Goal: Transaction & Acquisition: Purchase product/service

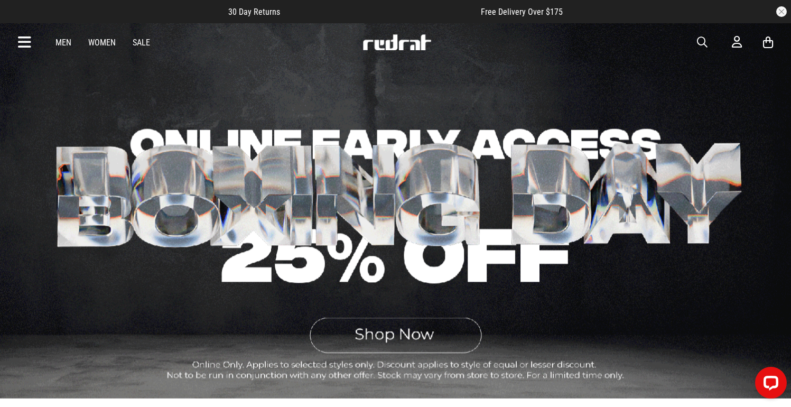
click at [63, 44] on link "Men" at bounding box center [63, 43] width 16 height 10
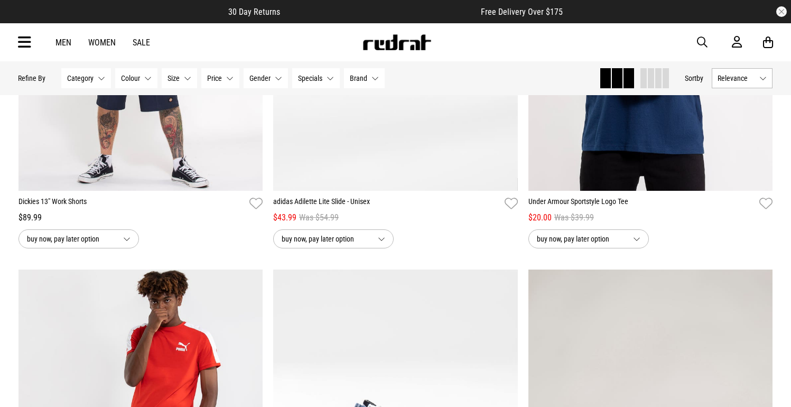
scroll to position [797, 0]
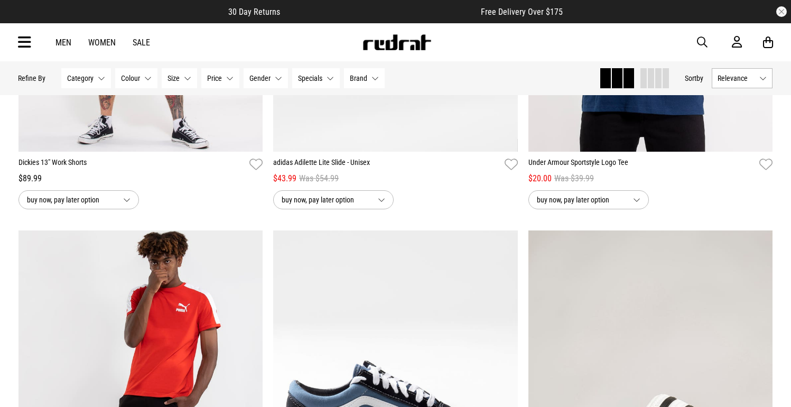
click at [316, 254] on img "1 / 4" at bounding box center [395, 401] width 245 height 342
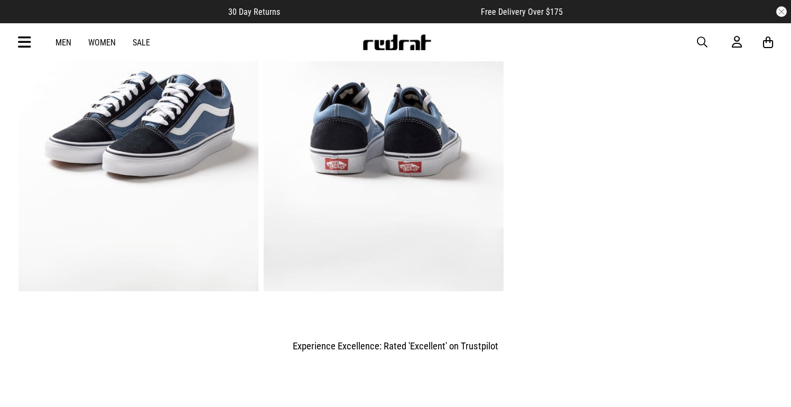
click at [322, 249] on img "6 / 6" at bounding box center [384, 125] width 240 height 331
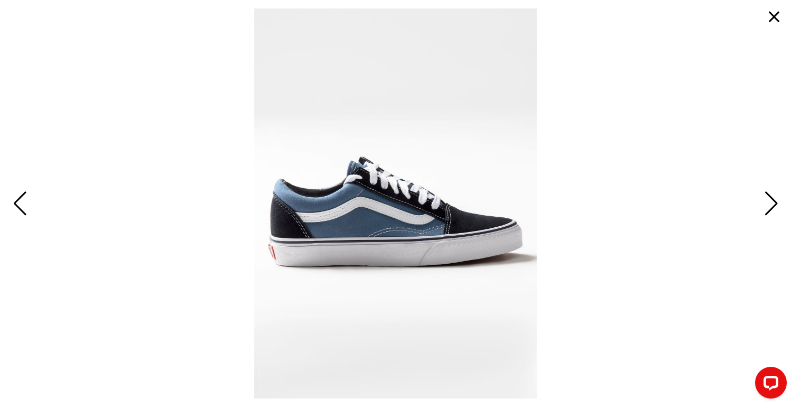
click at [780, 14] on button "button" at bounding box center [773, 16] width 25 height 25
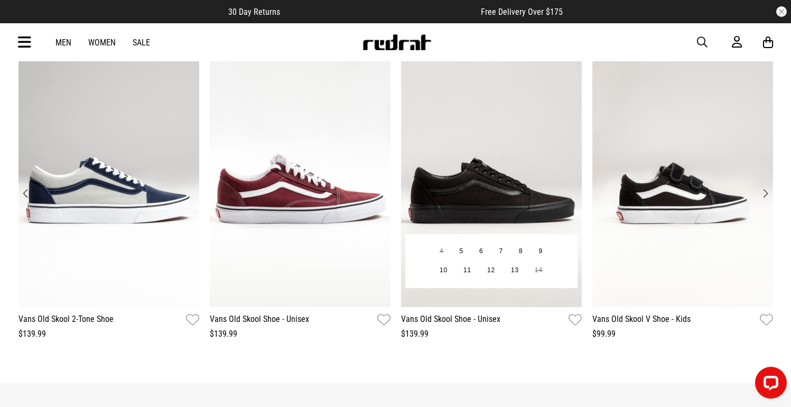
scroll to position [1185, 0]
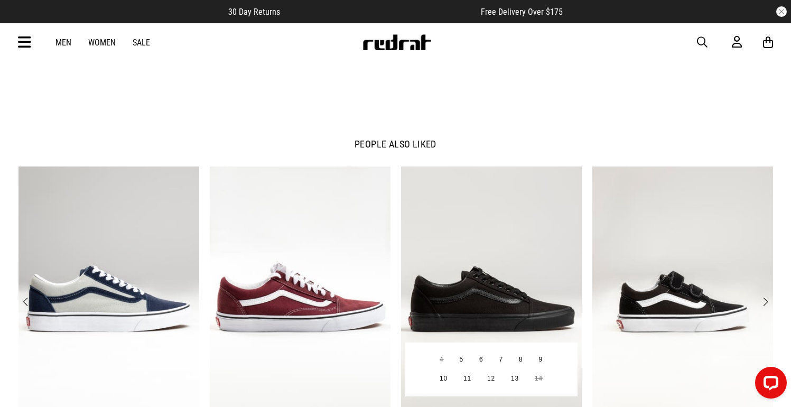
click at [459, 222] on img "3 / 12" at bounding box center [491, 290] width 181 height 249
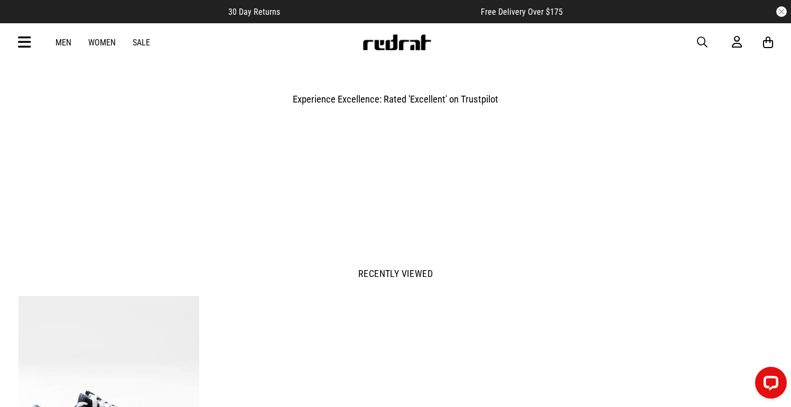
scroll to position [1264, 0]
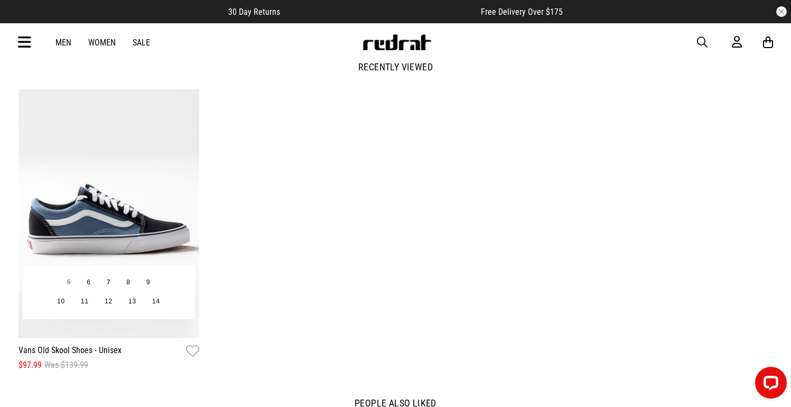
click at [156, 202] on img "1 / 4" at bounding box center [108, 213] width 181 height 249
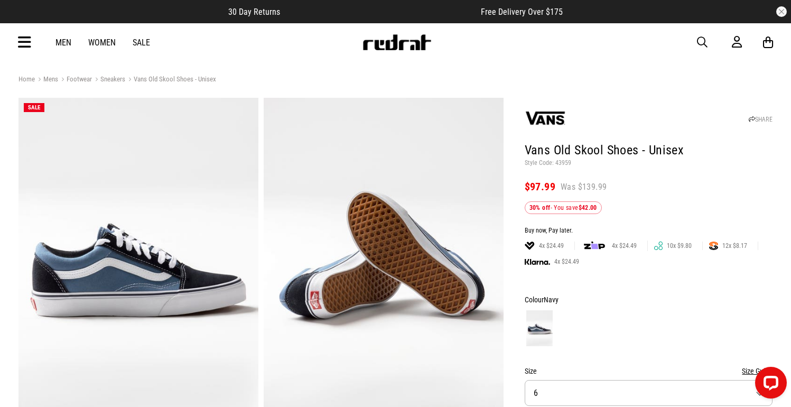
click at [80, 79] on link "Footwear" at bounding box center [75, 80] width 34 height 10
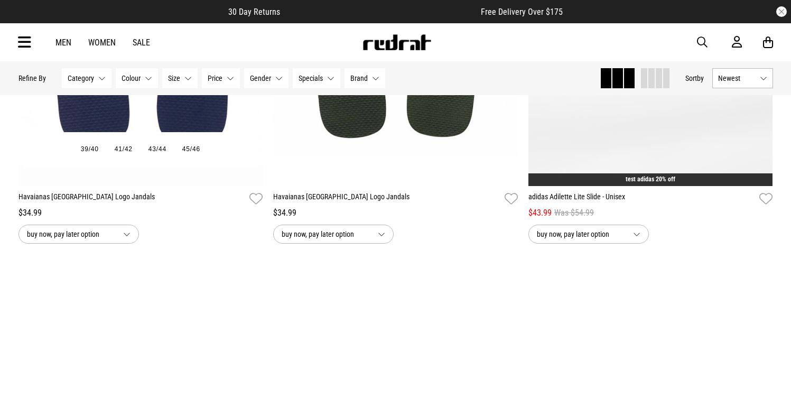
scroll to position [773, 0]
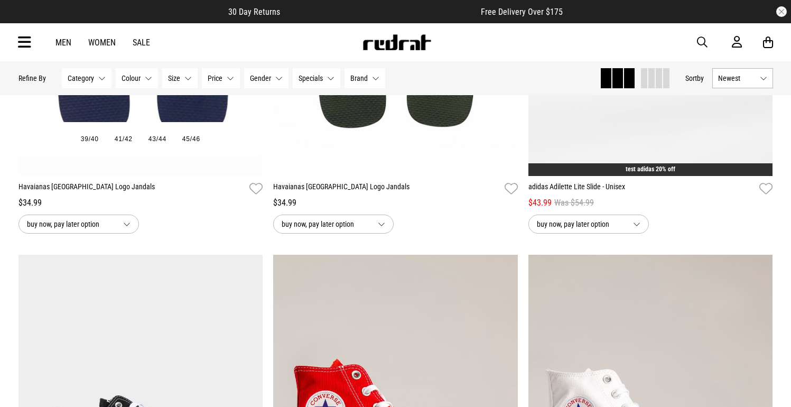
click at [143, 173] on img "1 / 2" at bounding box center [140, 5] width 245 height 342
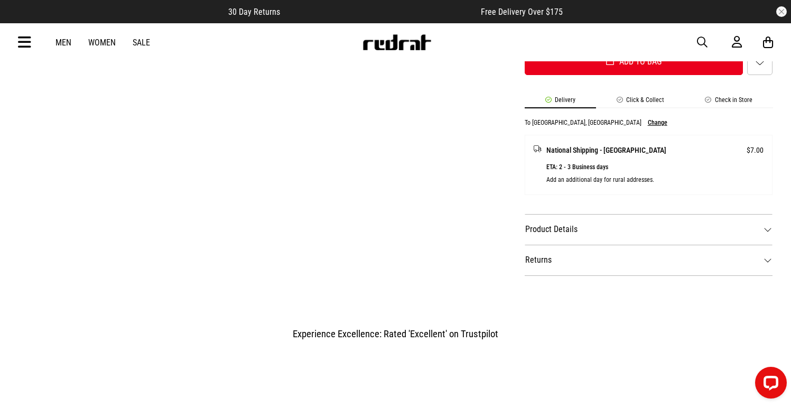
scroll to position [404, 0]
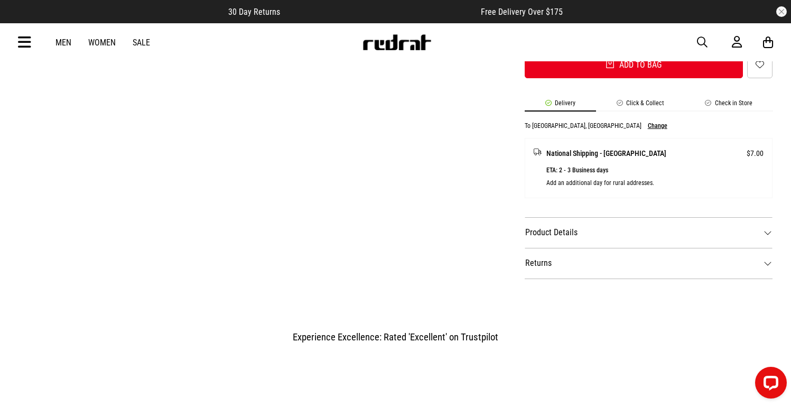
click at [62, 39] on link "Men" at bounding box center [63, 43] width 16 height 10
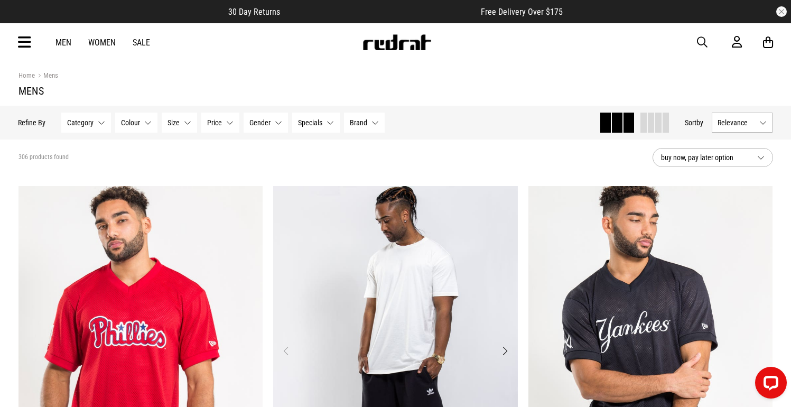
click at [376, 276] on img "1 / 4" at bounding box center [395, 357] width 245 height 342
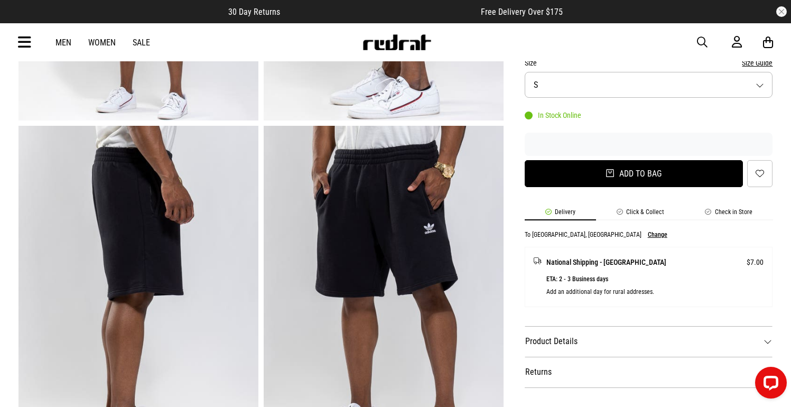
click at [655, 176] on button "Add to bag" at bounding box center [634, 173] width 219 height 27
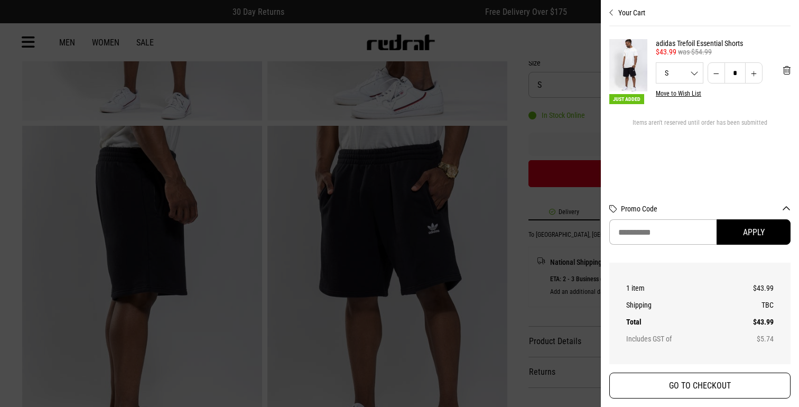
click at [661, 380] on button "GO TO CHECKOUT" at bounding box center [699, 385] width 181 height 26
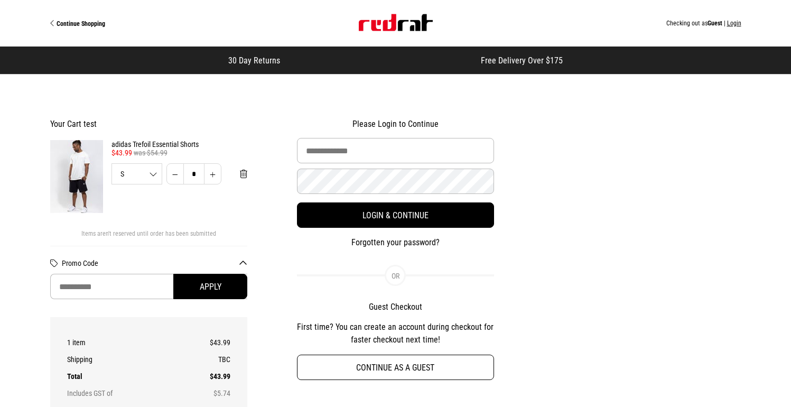
click at [361, 365] on button "Continue as a guest" at bounding box center [396, 366] width 198 height 25
select select "**********"
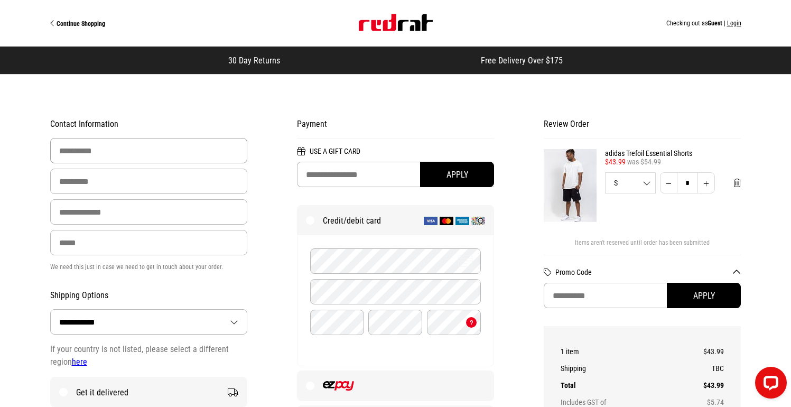
click at [140, 157] on input "First Name" at bounding box center [149, 150] width 198 height 25
type input "******"
type input "****"
type input "**********"
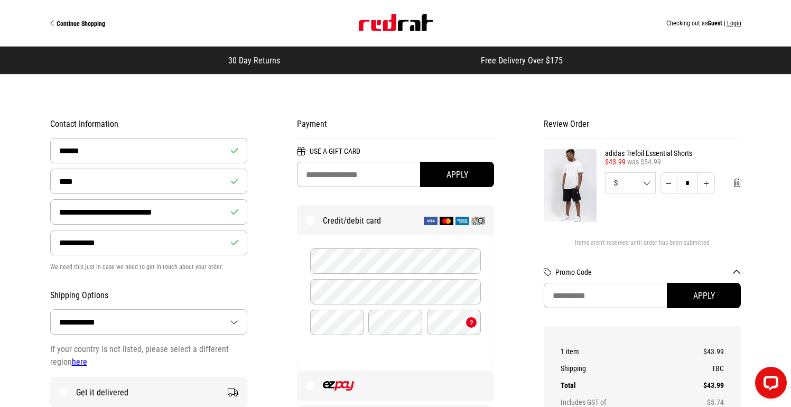
click at [382, 30] on img "Site" at bounding box center [396, 22] width 74 height 17
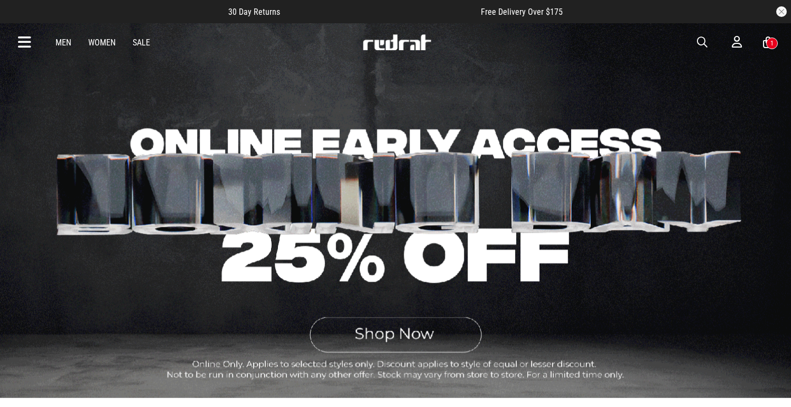
click at [61, 45] on link "Men" at bounding box center [63, 43] width 16 height 10
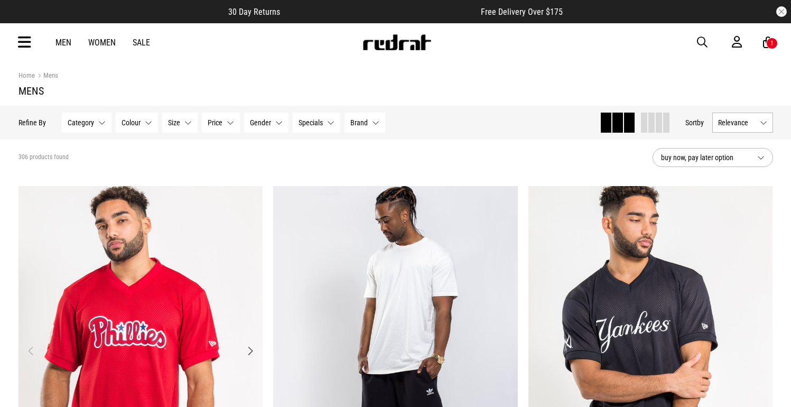
click at [211, 254] on img "1 / 4" at bounding box center [140, 357] width 245 height 342
